Goal: Task Accomplishment & Management: Manage account settings

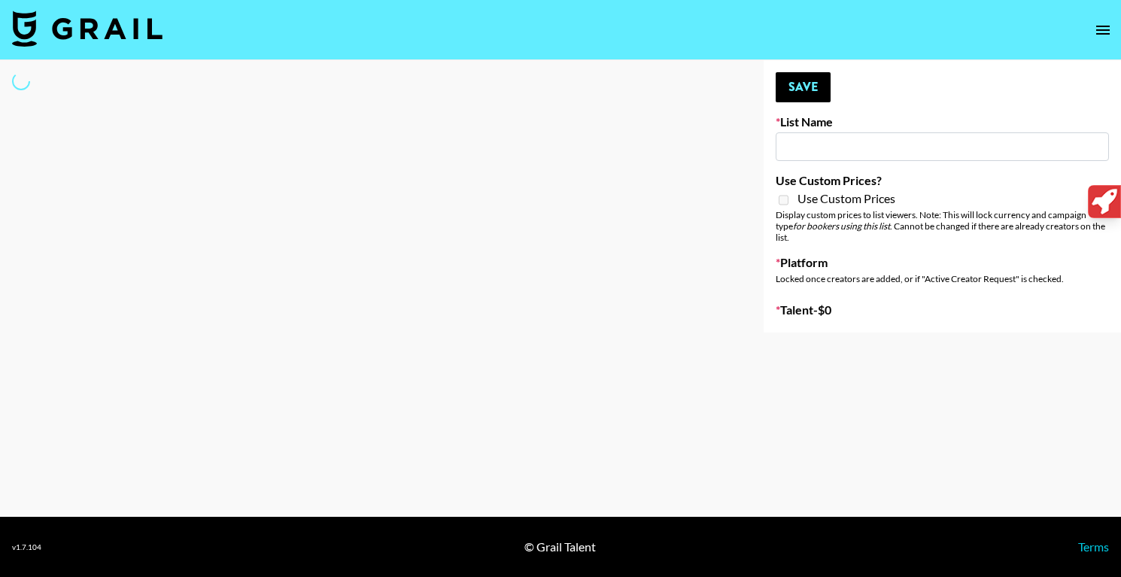
type input "SOS - Jigitz"
select select "Song"
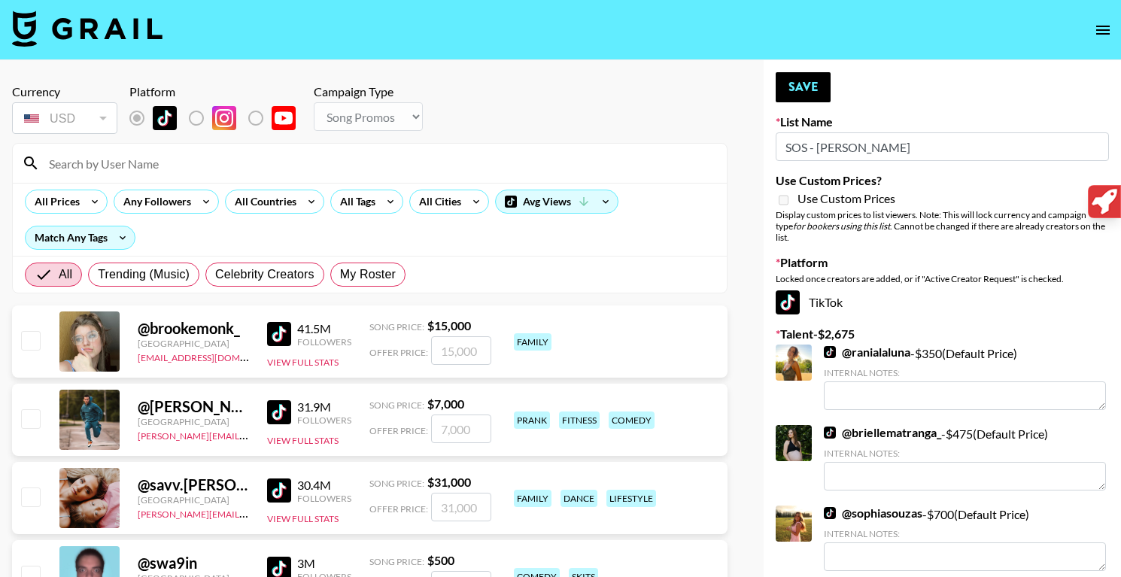
click at [197, 166] on input at bounding box center [379, 163] width 678 height 24
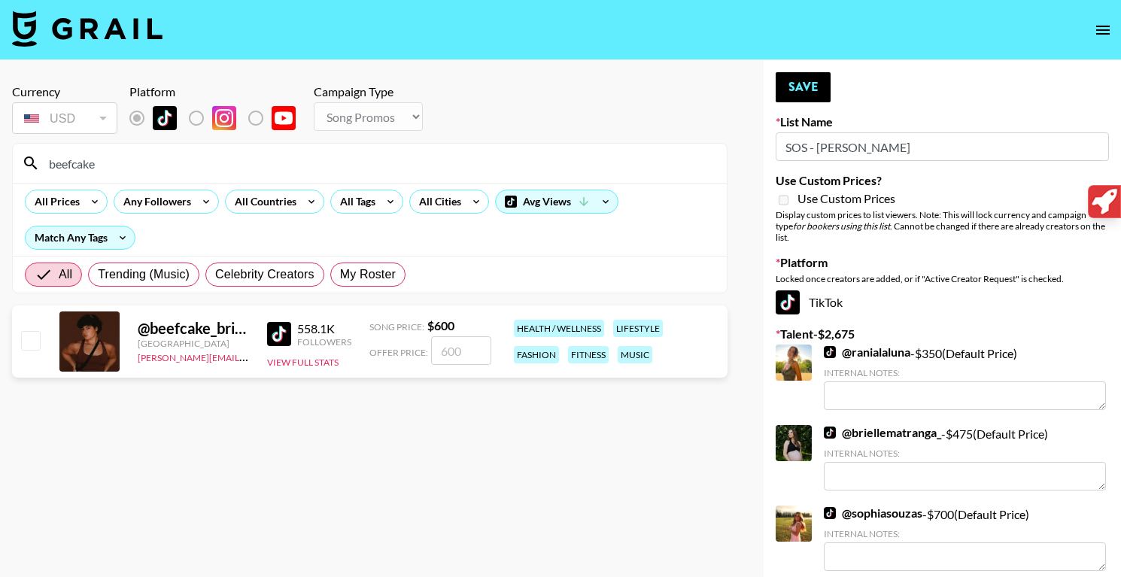
type input "beefcake"
click at [447, 352] on input "number" at bounding box center [461, 350] width 60 height 29
type input "5"
checkbox input "true"
type input "500"
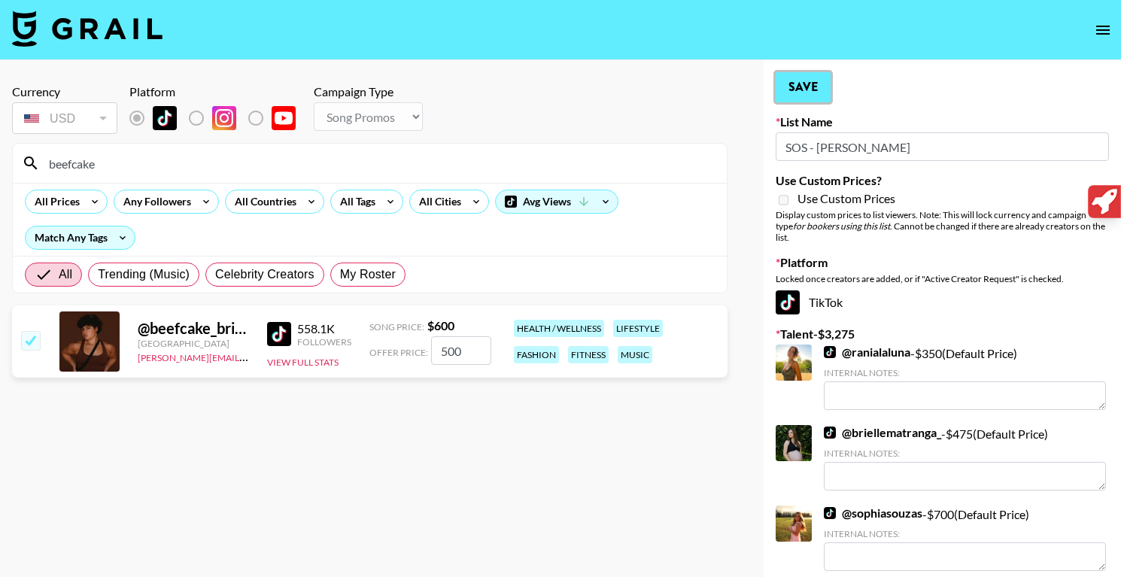
click at [807, 88] on button "Save" at bounding box center [802, 87] width 55 height 30
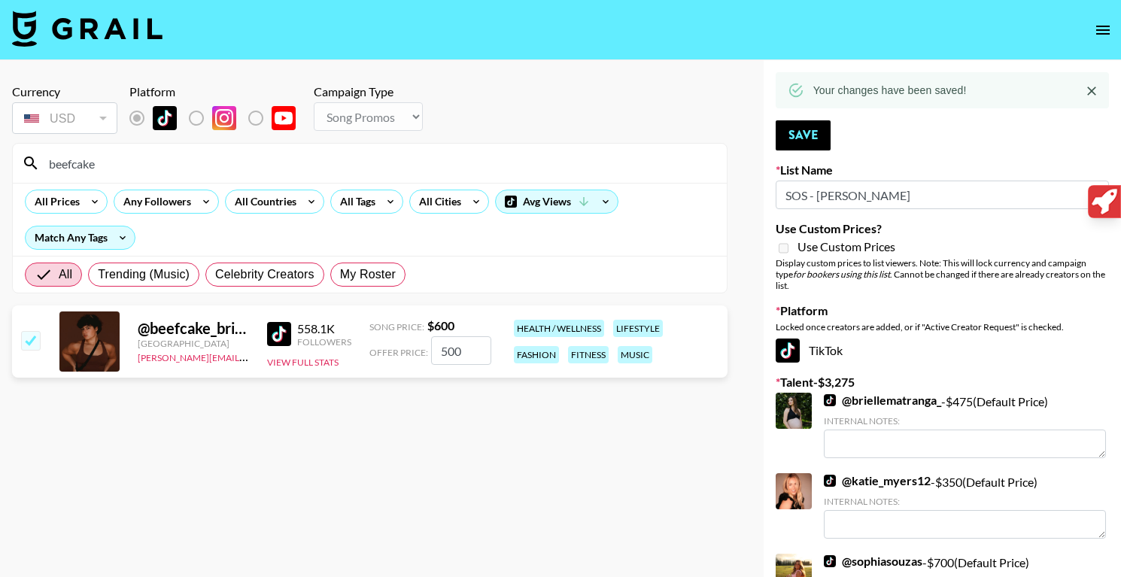
click at [203, 174] on input "beefcake" at bounding box center [379, 163] width 678 height 24
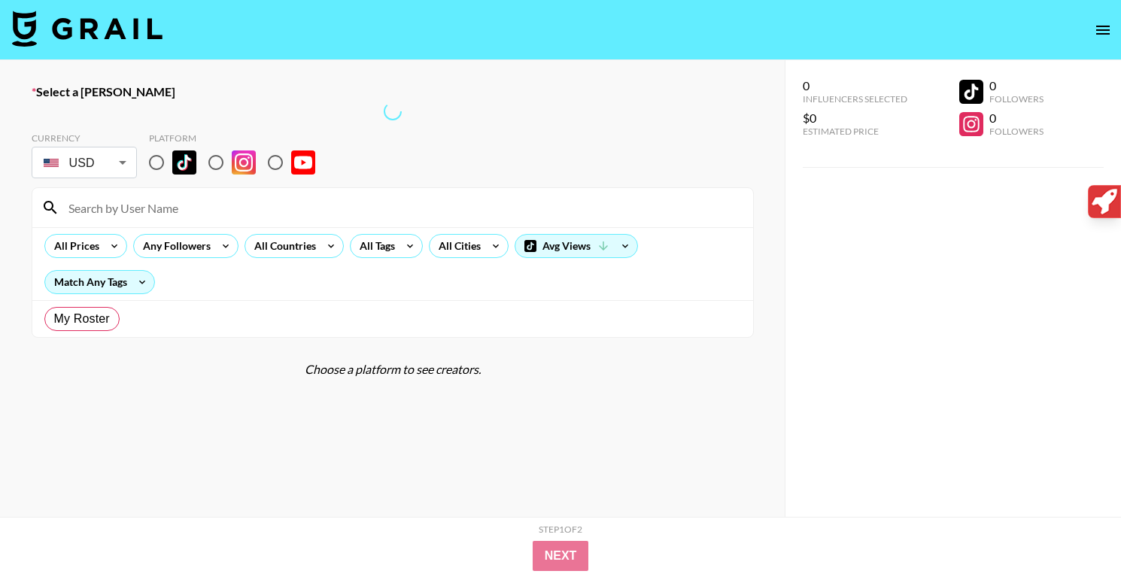
radio input "true"
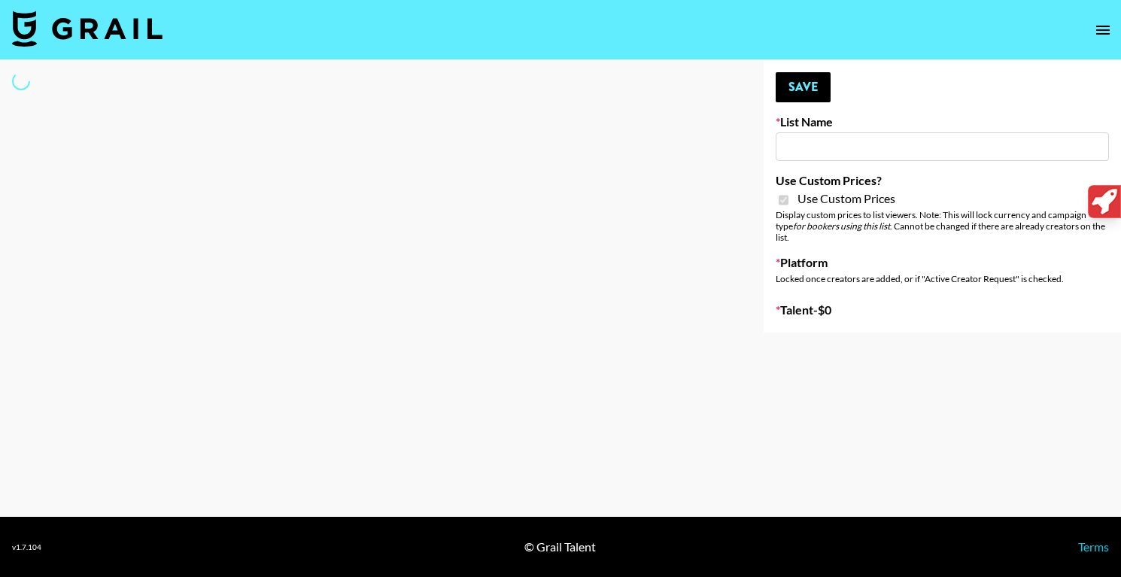
type input "Ladder (23rd Sept)"
checkbox input "true"
select select "Brand"
type input "Ladder ([DATE]) IG"
checkbox input "true"
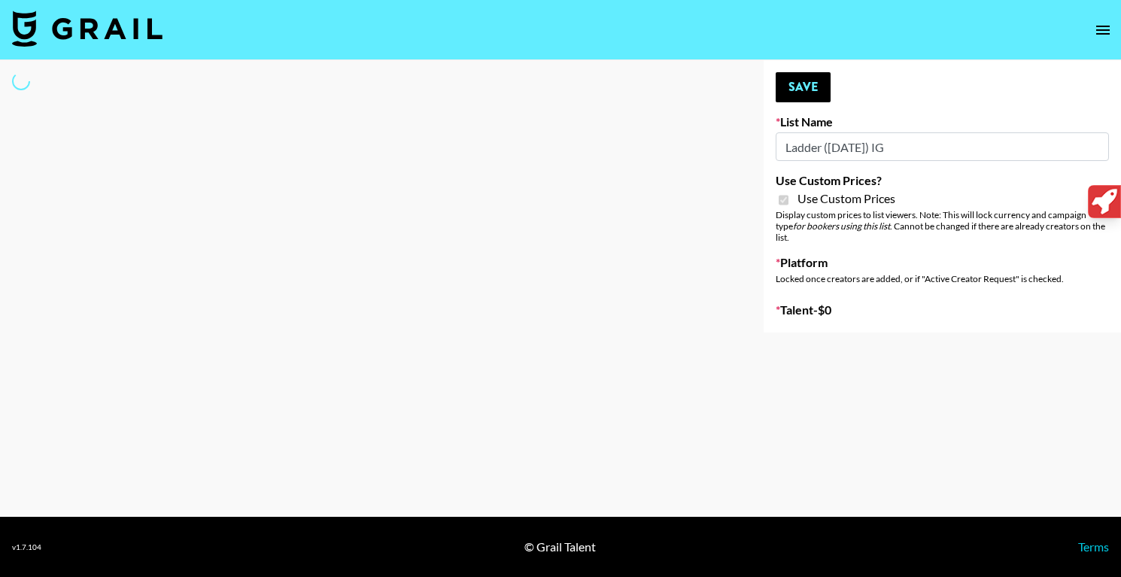
select select "Song"
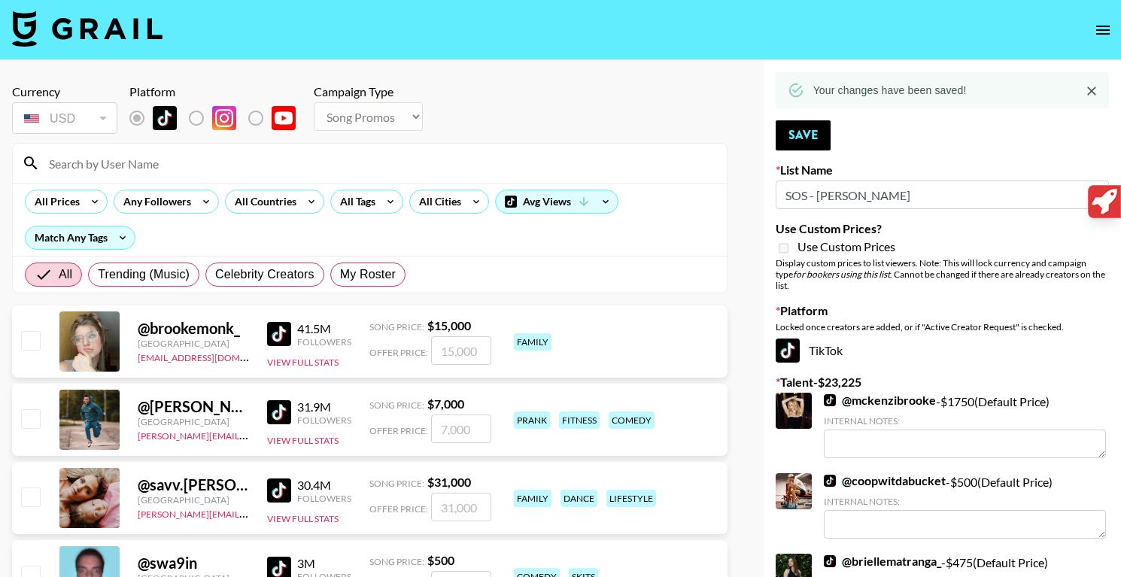
select select "Song"
